Goal: Task Accomplishment & Management: Complete application form

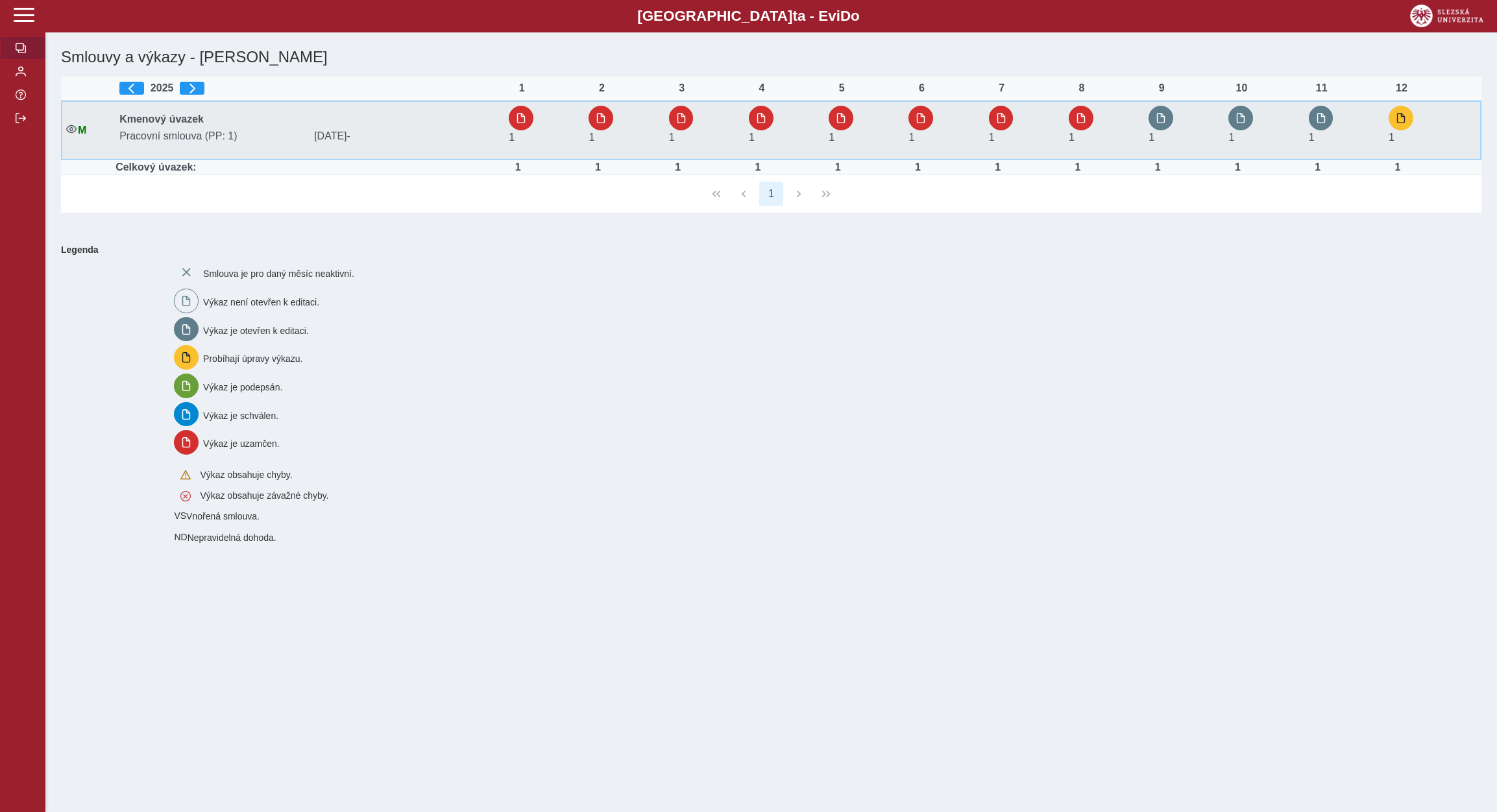
click at [1175, 105] on td "1" at bounding box center [1182, 131] width 80 height 60
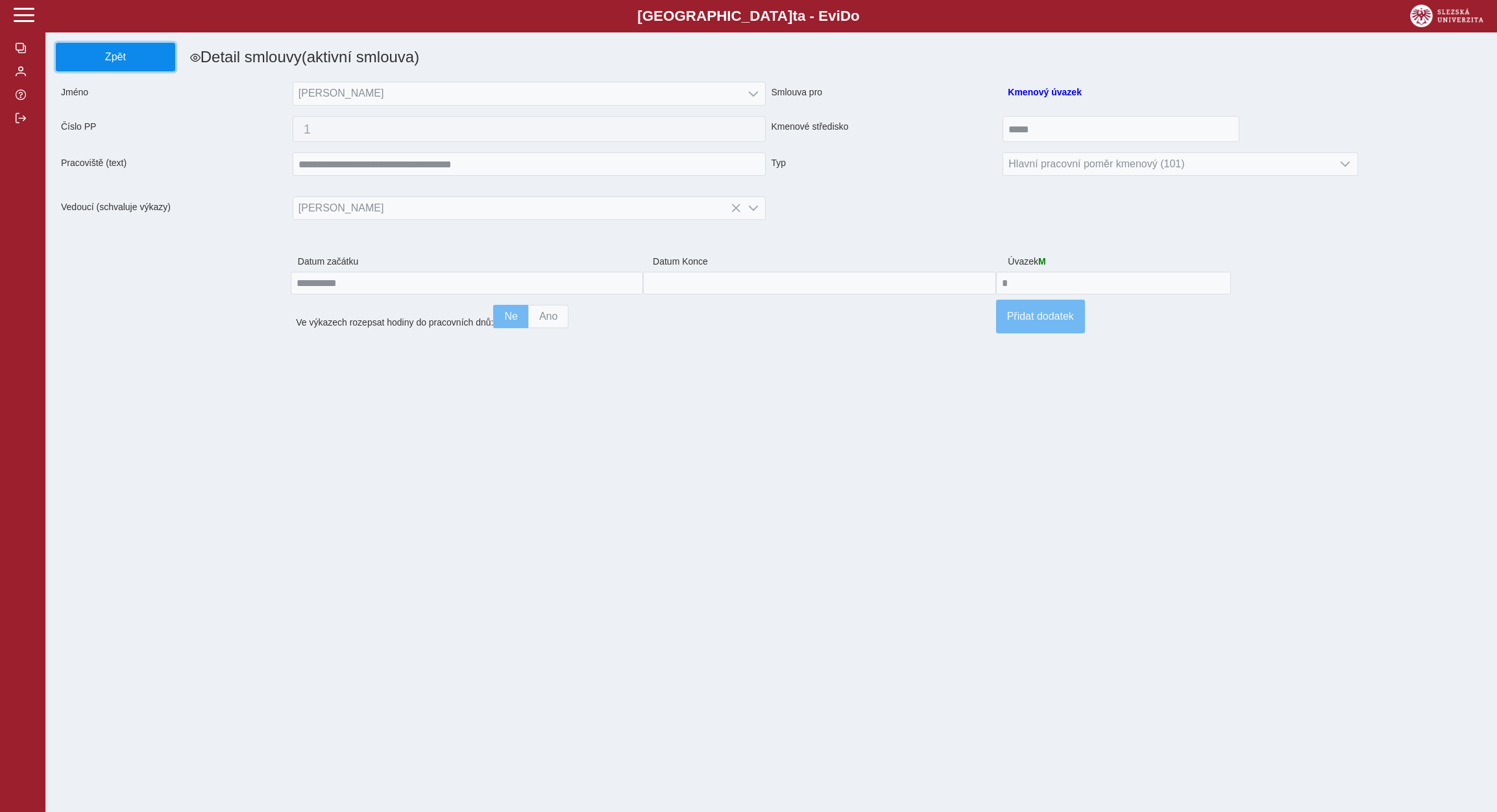
click at [104, 61] on span "Zpět" at bounding box center [115, 57] width 108 height 12
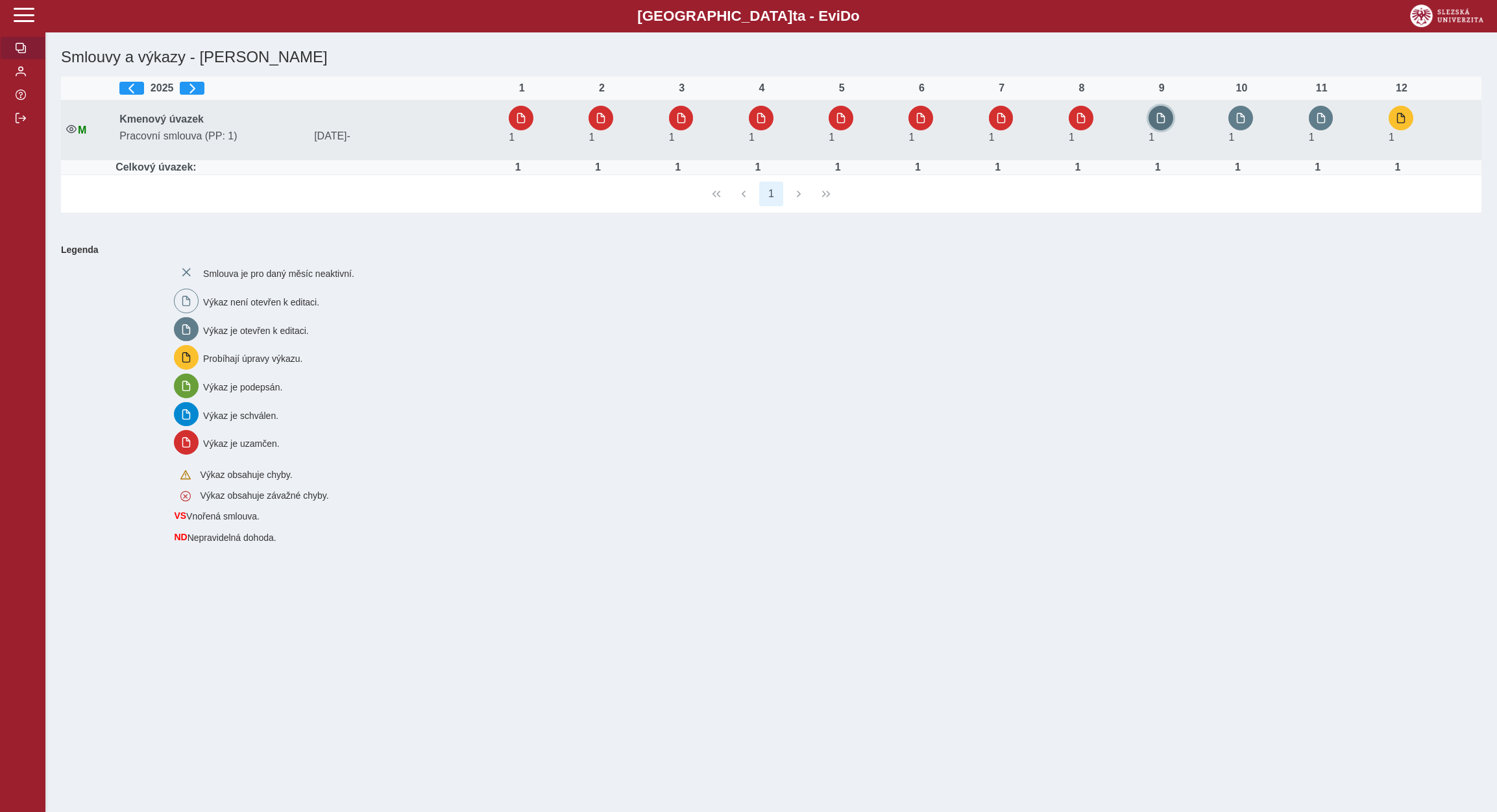
click at [1160, 108] on button "button" at bounding box center [1160, 117] width 24 height 24
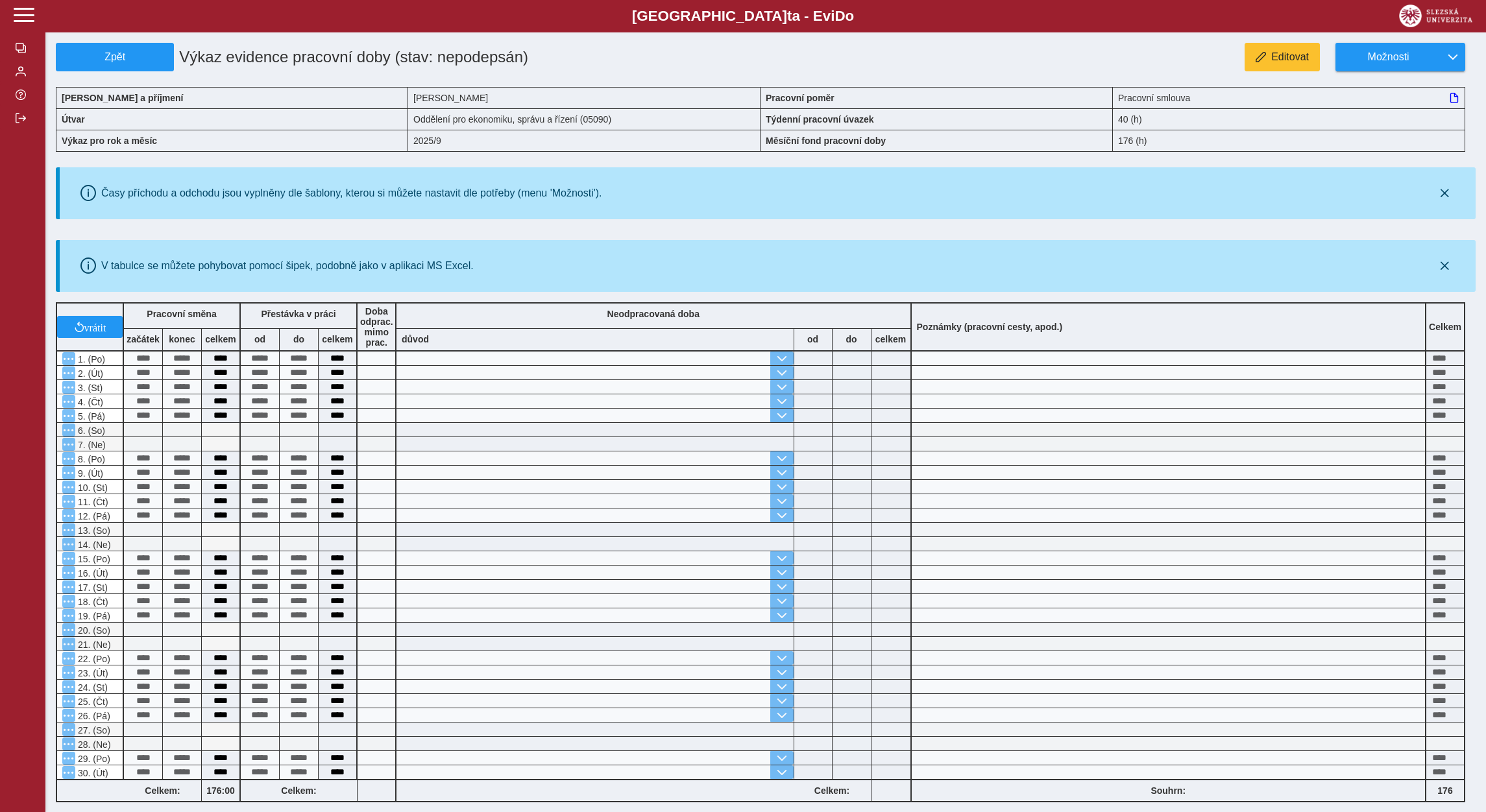
scroll to position [184, 0]
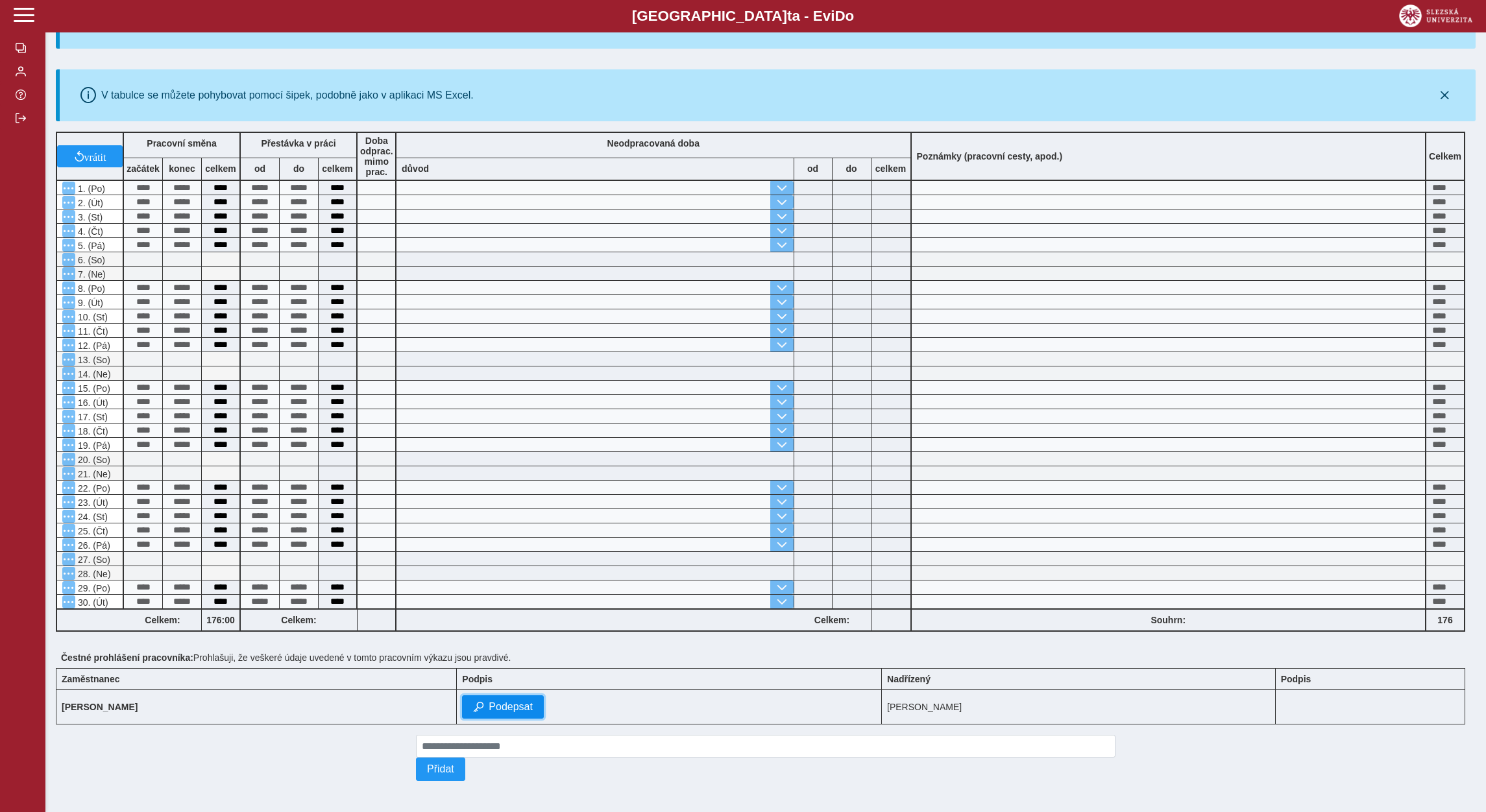
click at [532, 706] on span "Podepsat" at bounding box center [511, 707] width 44 height 12
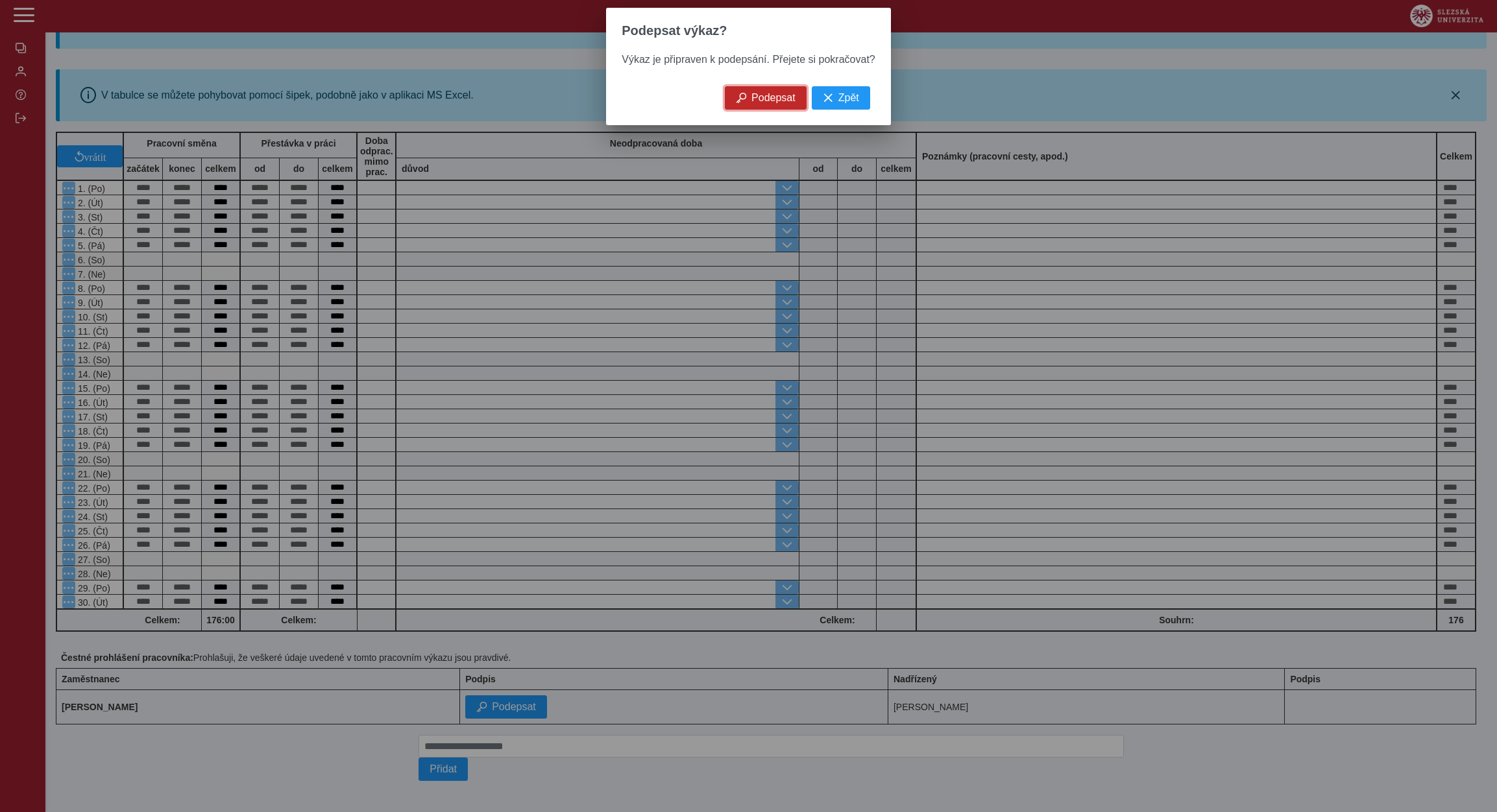
click at [756, 102] on span "Podepsat" at bounding box center [773, 98] width 44 height 12
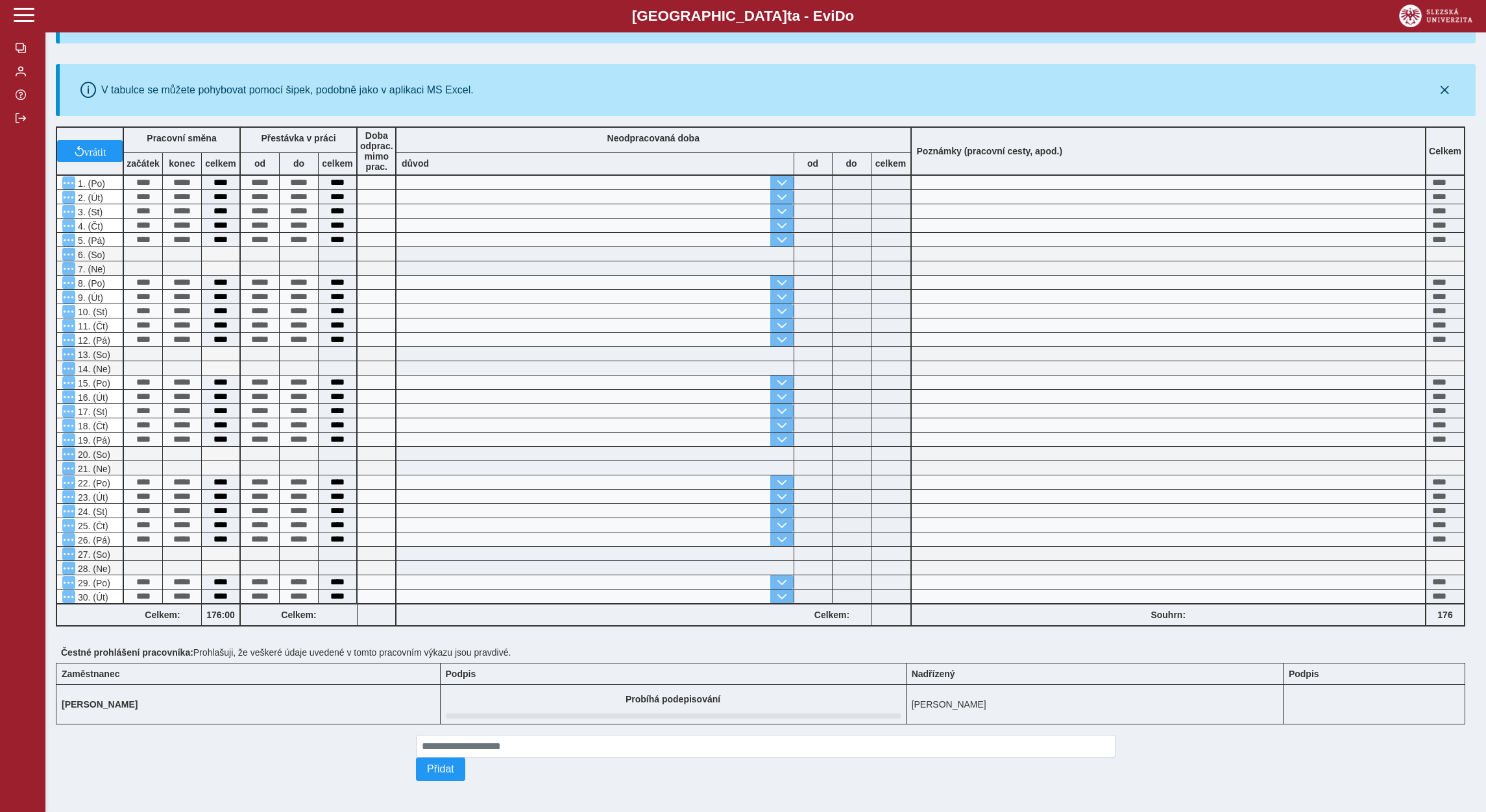
scroll to position [0, 0]
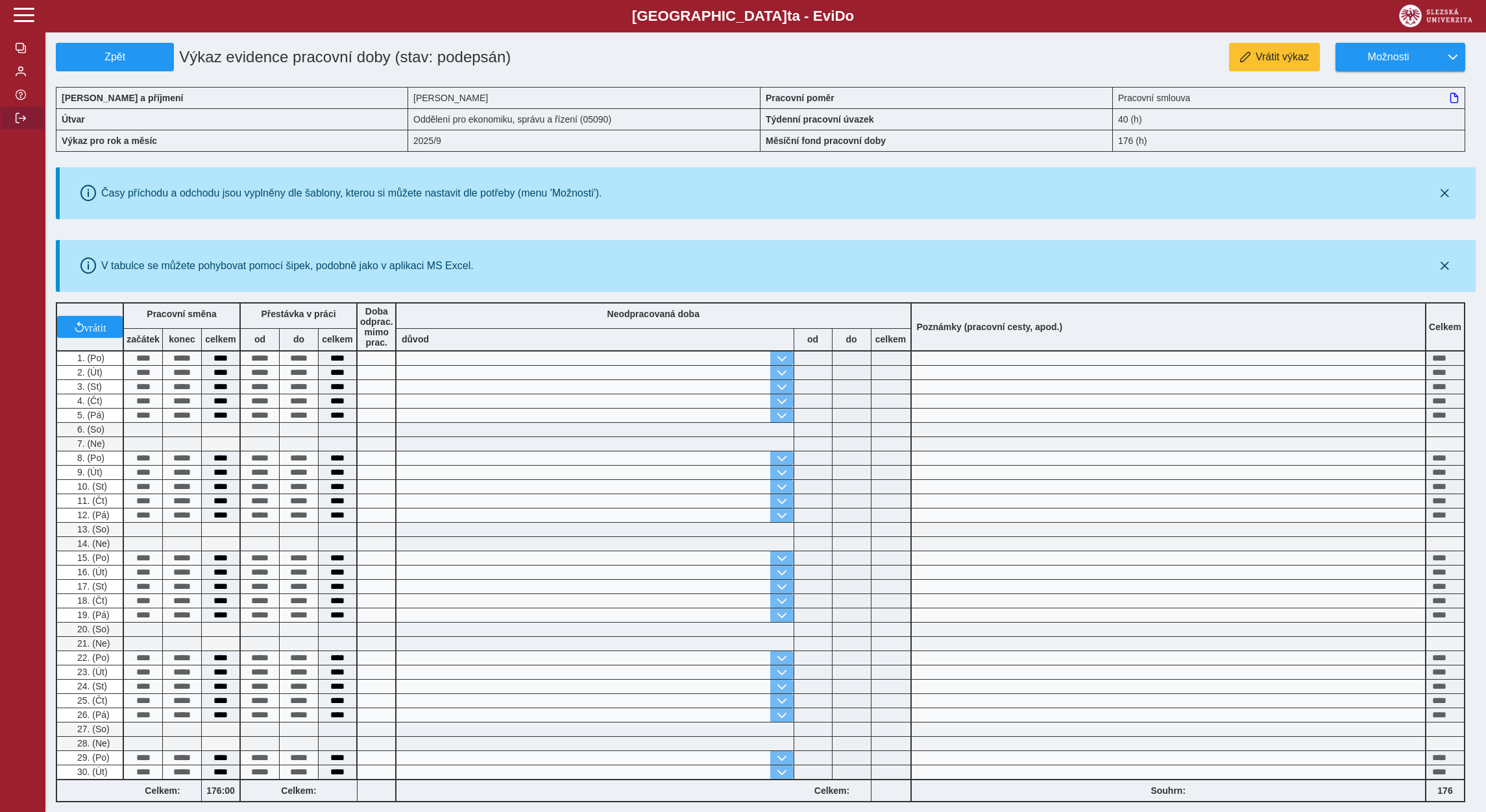
click at [20, 123] on span "button" at bounding box center [20, 117] width 10 height 10
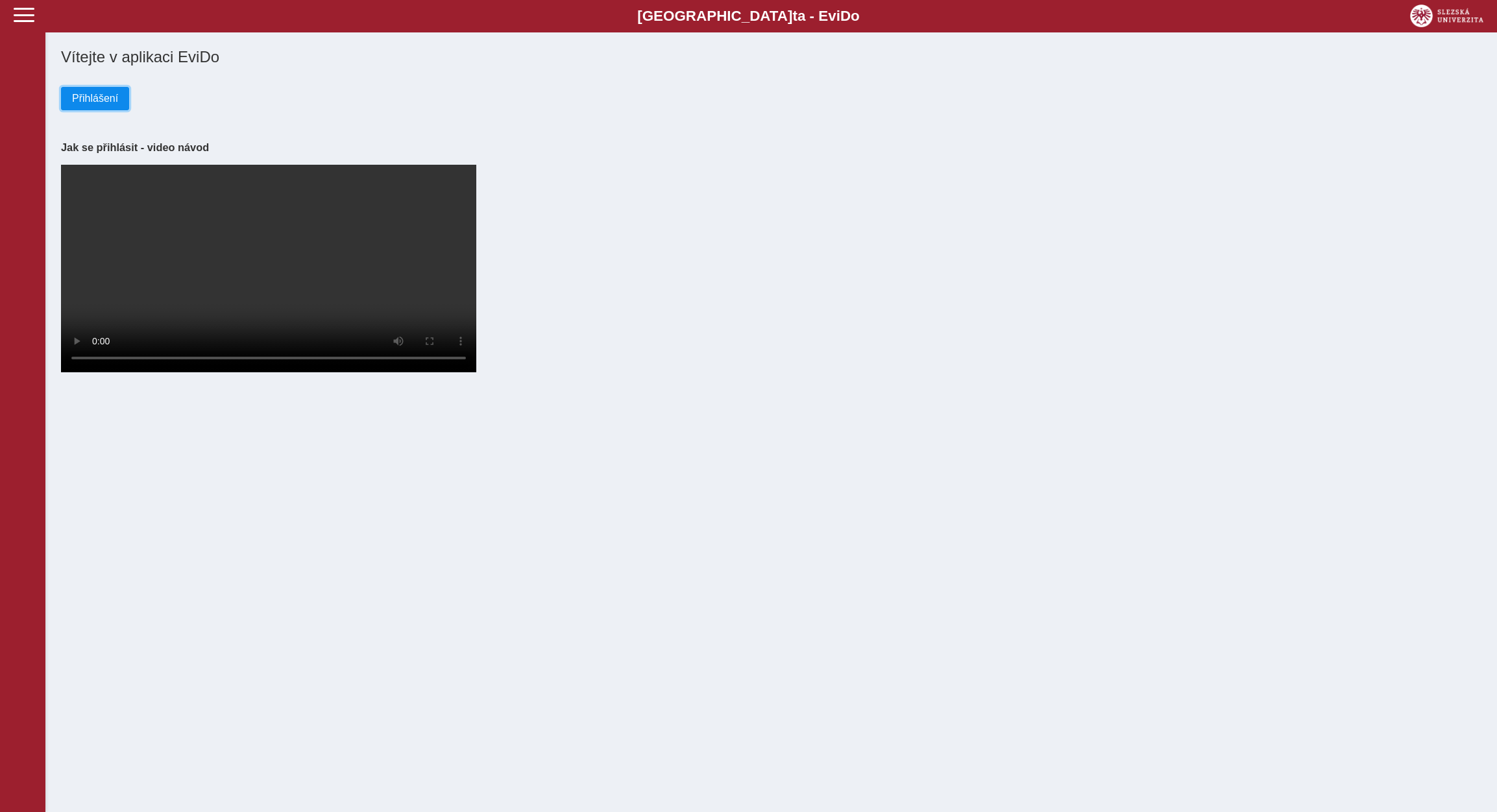
click at [86, 96] on span "Přihlášení" at bounding box center [95, 99] width 46 height 12
drag, startPoint x: 117, startPoint y: 110, endPoint x: 141, endPoint y: 140, distance: 38.4
click at [117, 110] on button "Přihlášení" at bounding box center [95, 99] width 68 height 24
